Goal: Obtain resource: Obtain resource

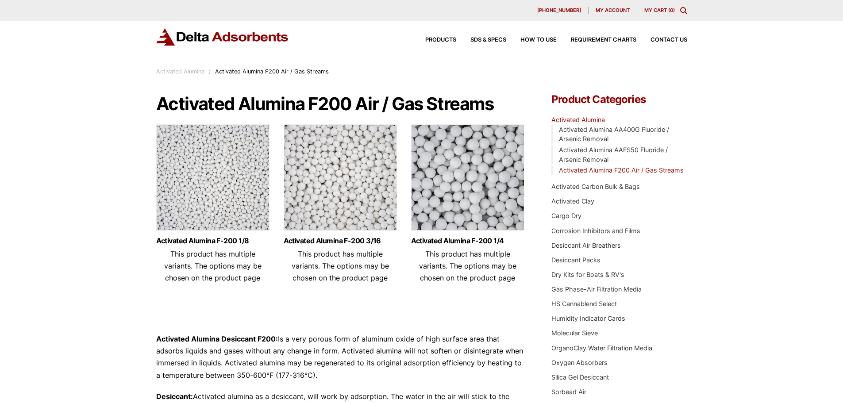
click at [249, 189] on img at bounding box center [212, 179] width 113 height 111
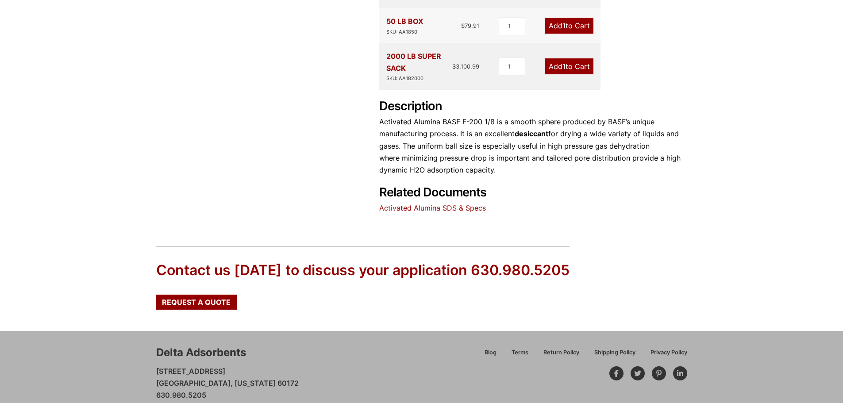
scroll to position [399, 0]
click at [437, 203] on link "Activated Alumina SDS & Specs" at bounding box center [432, 207] width 107 height 9
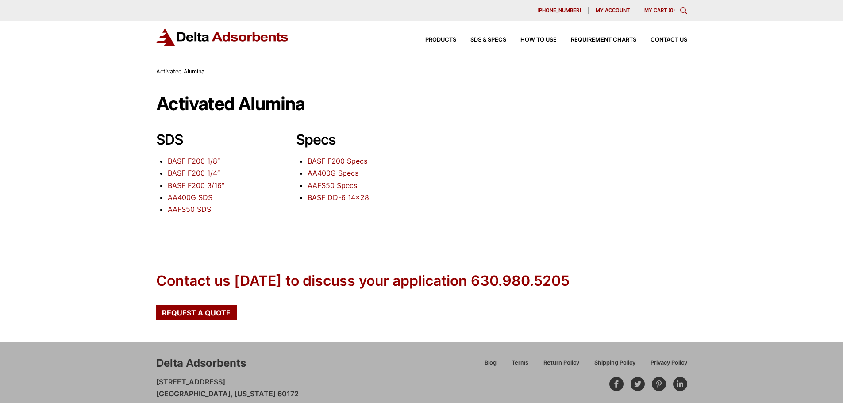
click at [204, 162] on link "BASF F200 1/8″" at bounding box center [194, 161] width 52 height 9
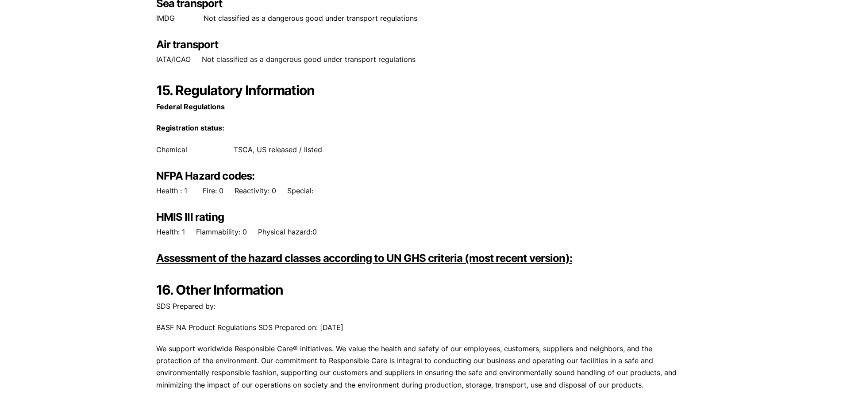
scroll to position [4480, 0]
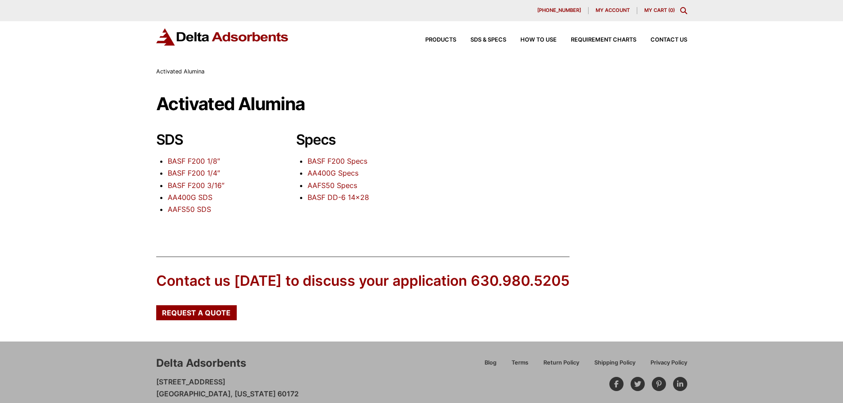
click at [327, 158] on link "BASF F200 Specs" at bounding box center [338, 161] width 60 height 9
